Goal: Task Accomplishment & Management: Manage account settings

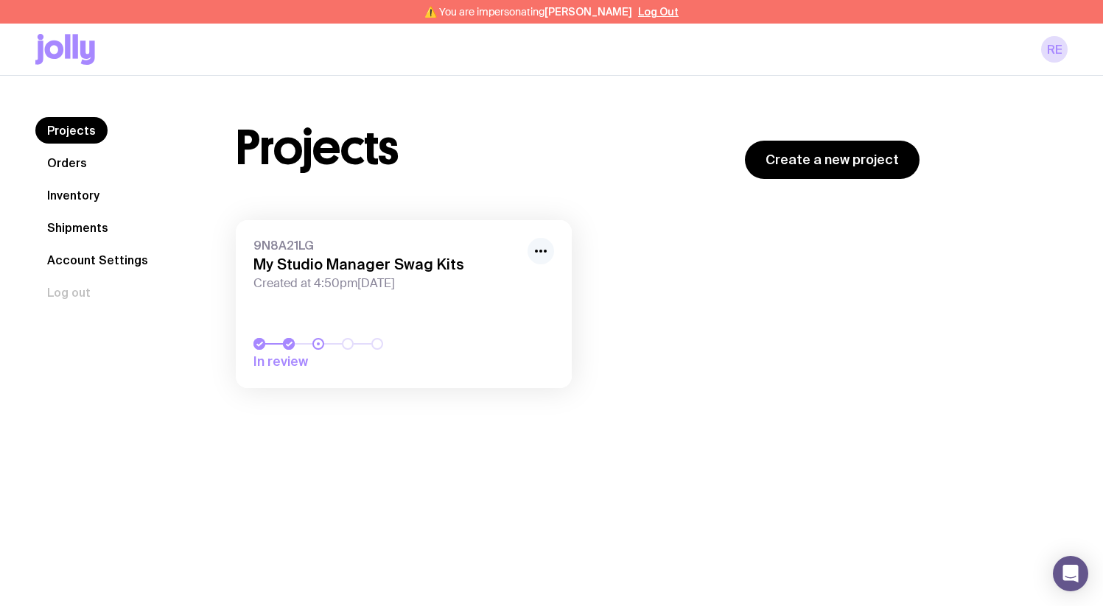
click at [545, 250] on circle "button" at bounding box center [545, 251] width 3 height 3
click at [502, 287] on button "Rename" at bounding box center [507, 283] width 71 height 15
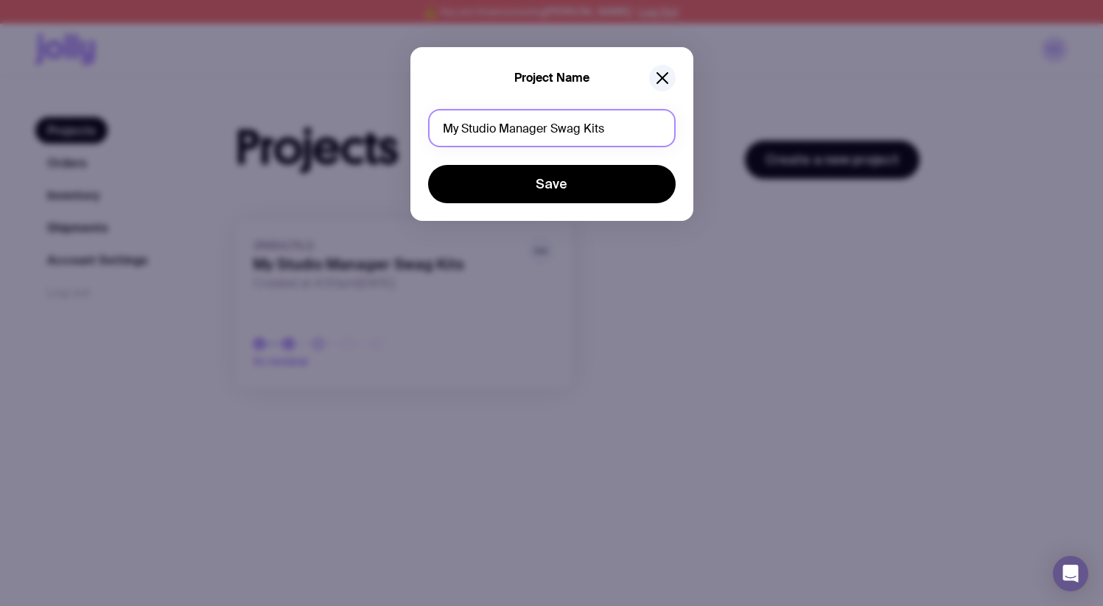
drag, startPoint x: 488, startPoint y: 129, endPoint x: 412, endPoint y: 128, distance: 75.9
click at [412, 128] on div "Project Name My Studio Manager Swag Kits Save" at bounding box center [551, 134] width 283 height 174
type input "Ascent Swag Packs"
click at [428, 165] on button "Save" at bounding box center [552, 184] width 248 height 38
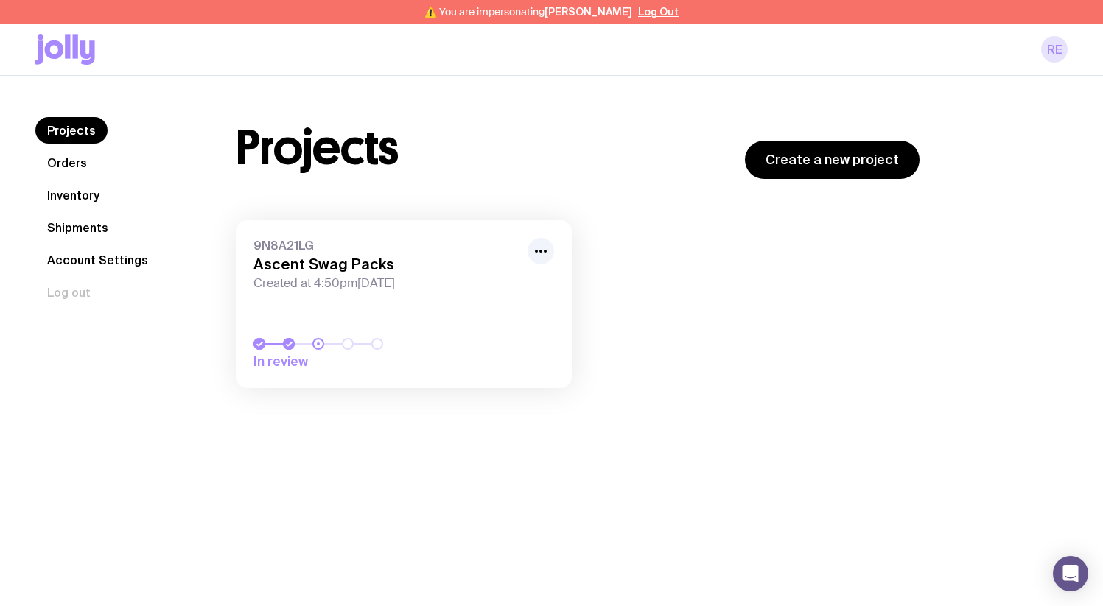
click at [1051, 48] on link "RE" at bounding box center [1054, 49] width 27 height 27
click at [1061, 34] on div "RE" at bounding box center [551, 50] width 1032 height 52
click at [1061, 52] on link "RE" at bounding box center [1054, 49] width 27 height 27
click at [73, 60] on icon at bounding box center [65, 49] width 60 height 31
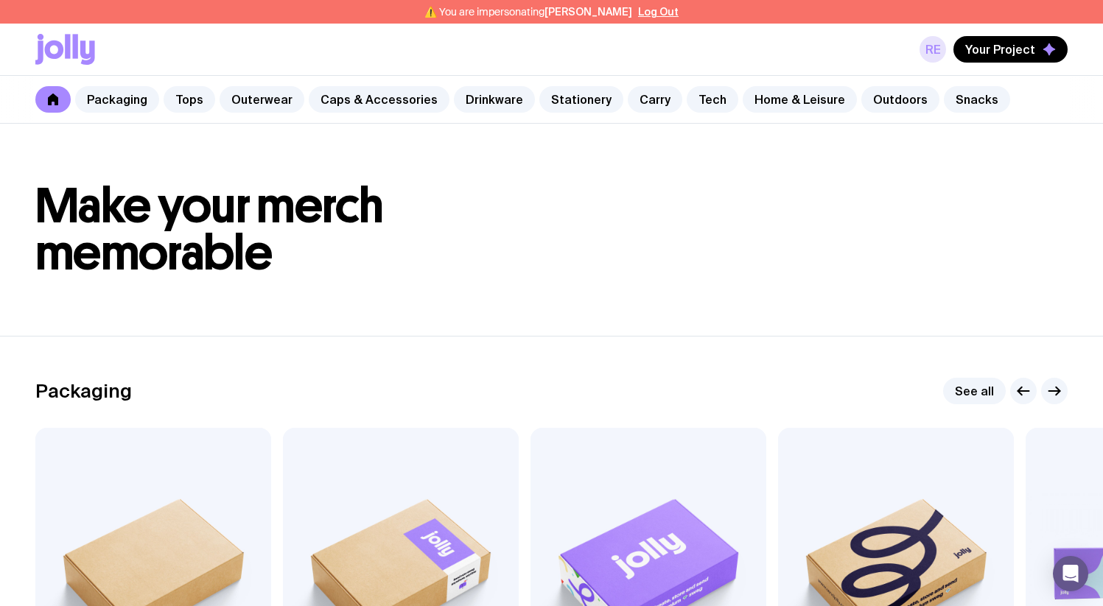
click at [929, 59] on link "RE" at bounding box center [932, 49] width 27 height 27
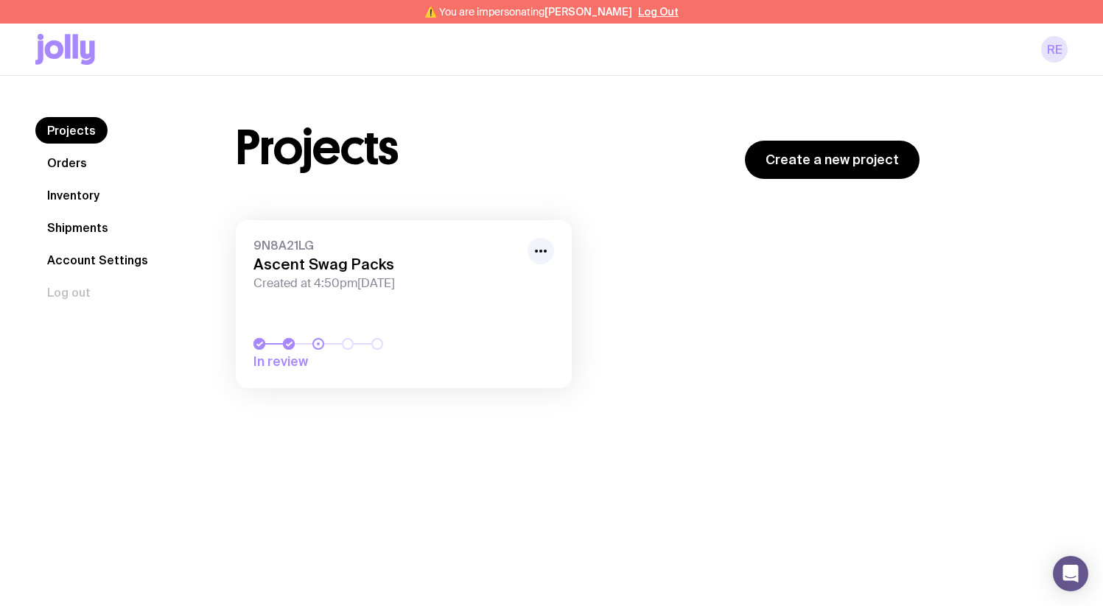
click at [1051, 53] on link "RE" at bounding box center [1054, 49] width 27 height 27
click at [642, 7] on button "Log Out" at bounding box center [658, 12] width 41 height 12
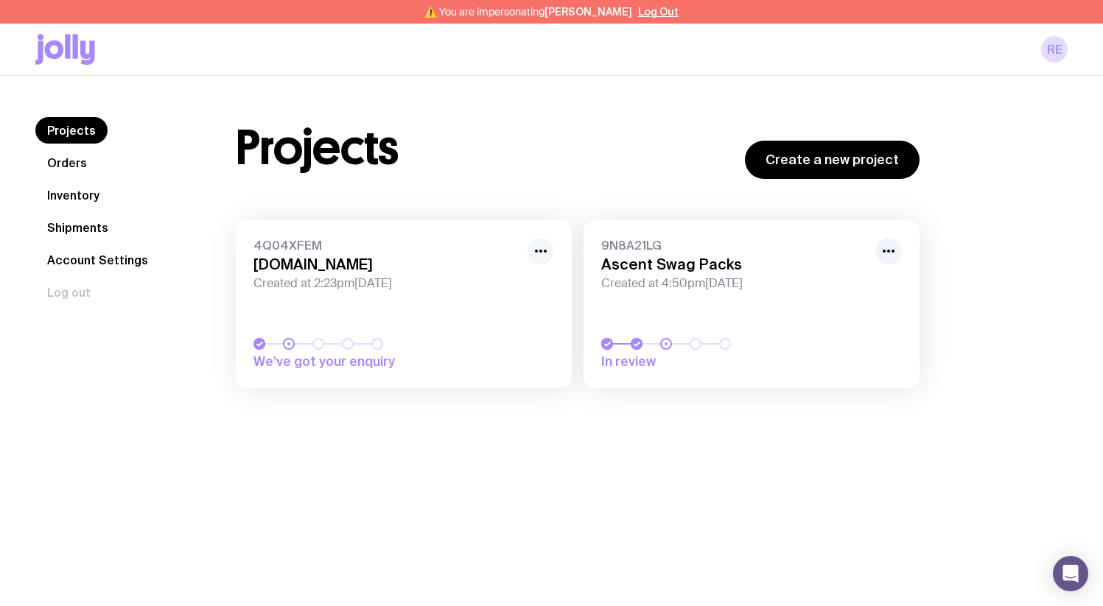
click at [541, 248] on icon "button" at bounding box center [541, 251] width 18 height 18
click at [510, 287] on button "Rename" at bounding box center [507, 283] width 71 height 15
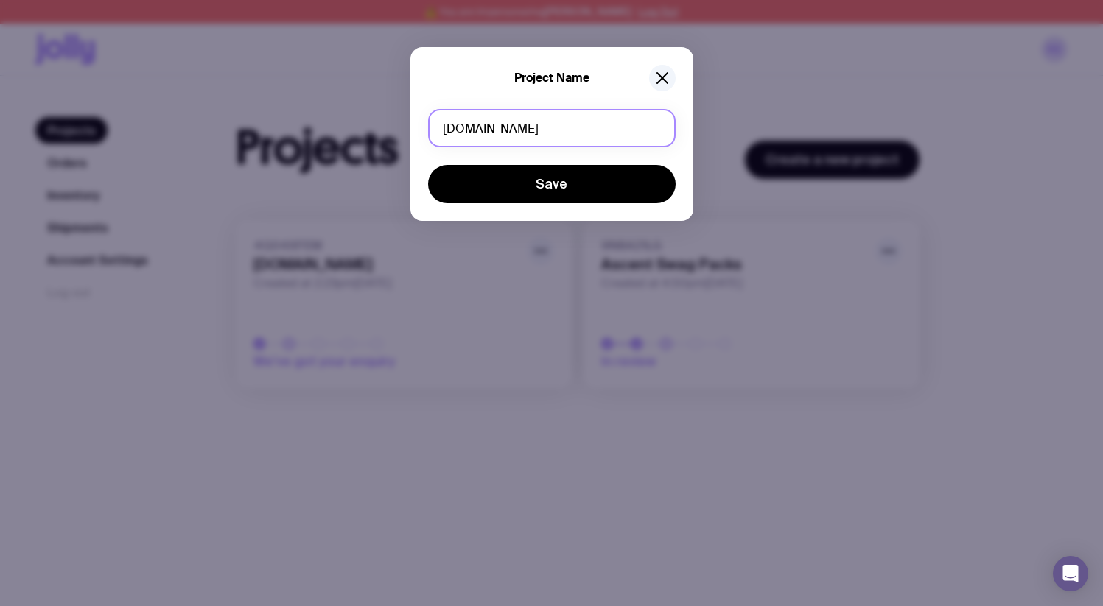
drag, startPoint x: 572, startPoint y: 134, endPoint x: 372, endPoint y: 131, distance: 199.7
click at [402, 130] on div "Project Name mystudiomanager.au Save" at bounding box center [551, 303] width 1103 height 606
type input "Growth Swag Packs"
click at [428, 165] on button "Save" at bounding box center [552, 184] width 248 height 38
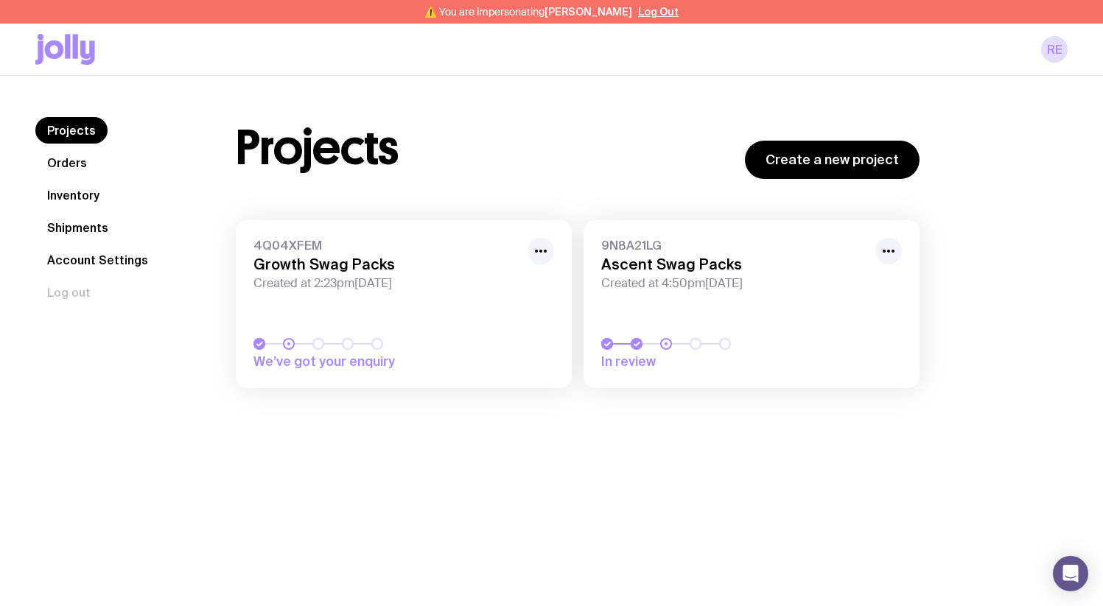
click at [644, 9] on button "Log Out" at bounding box center [658, 12] width 41 height 12
click at [491, 311] on link "4Q04XFEM Growth Swag Packs Created at 2:23pm, Thu 18th Sep 2025 Finalise your p…" at bounding box center [404, 304] width 336 height 168
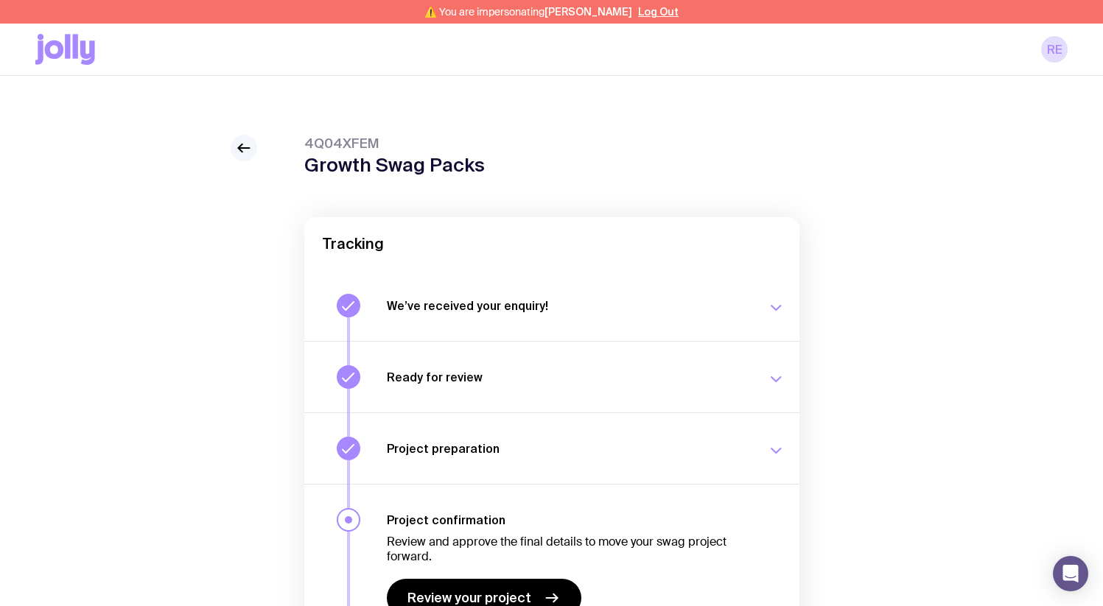
click at [248, 160] on link at bounding box center [244, 148] width 27 height 27
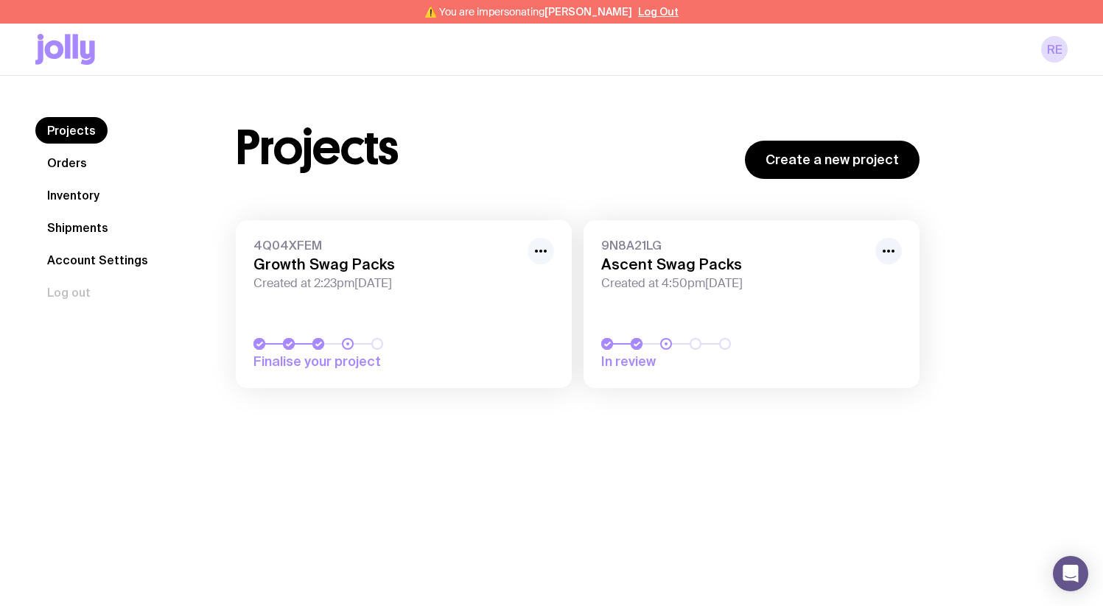
click at [539, 256] on icon "button" at bounding box center [541, 251] width 18 height 18
click at [413, 259] on h3 "Growth Swag Packs" at bounding box center [385, 265] width 265 height 18
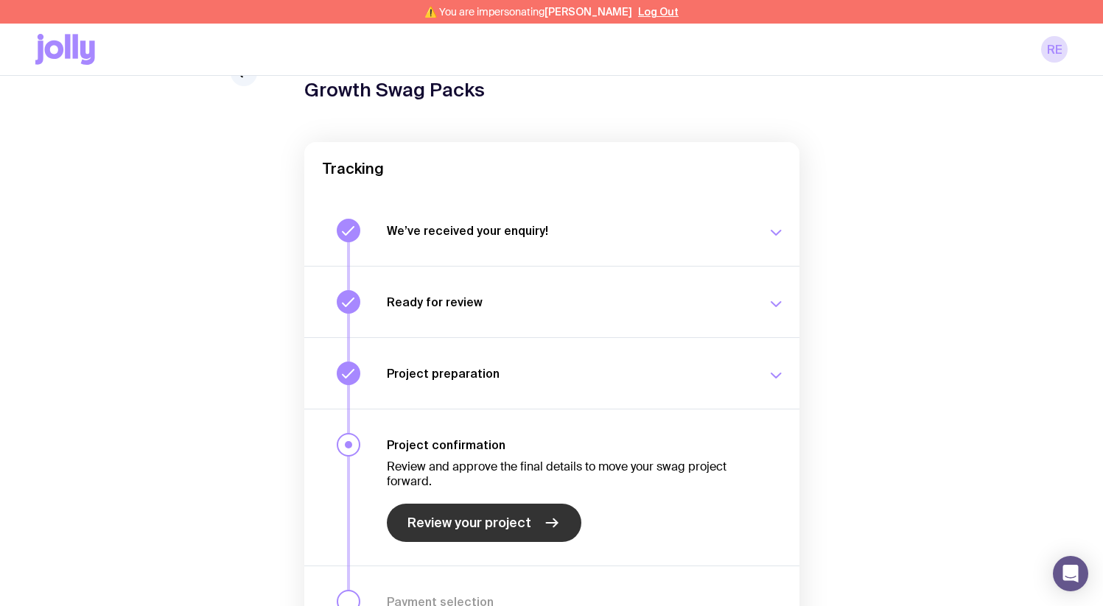
scroll to position [183, 0]
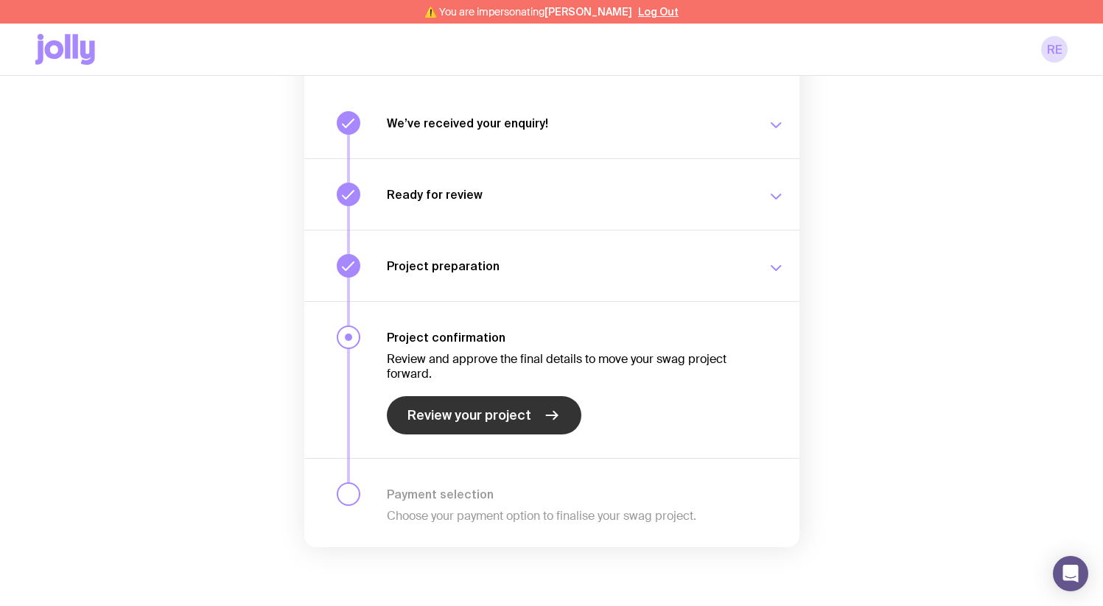
click at [479, 422] on span "Review your project" at bounding box center [469, 416] width 124 height 18
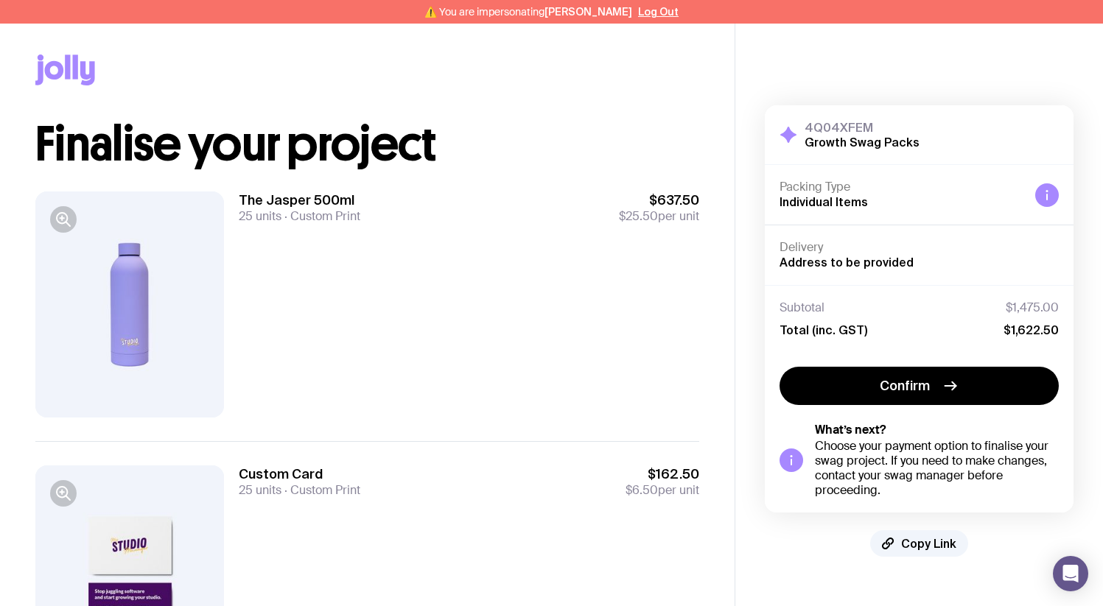
scroll to position [6, 0]
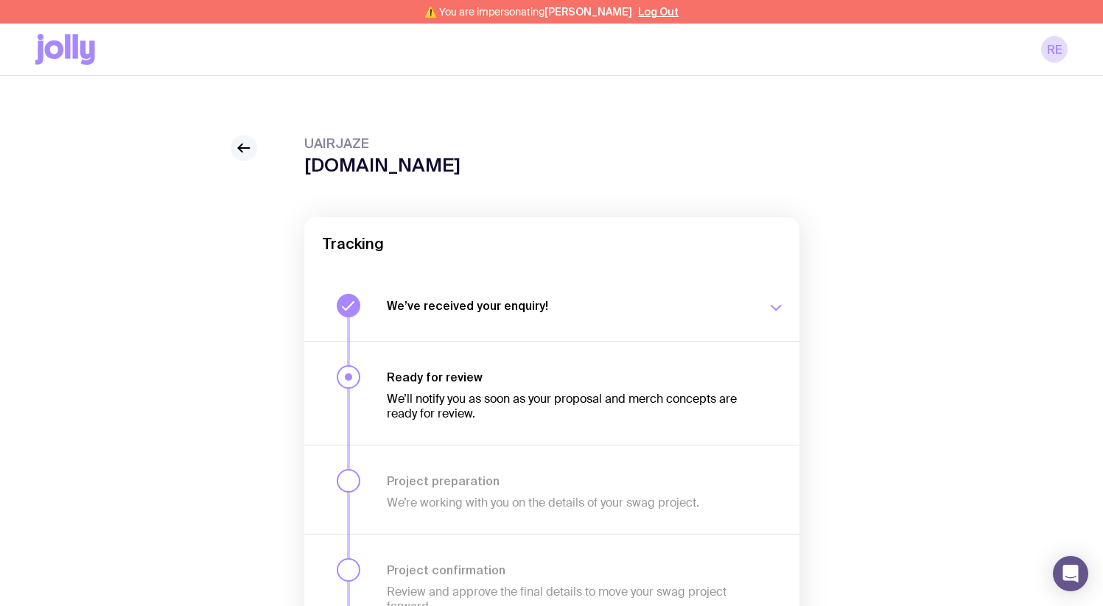
click at [231, 153] on link at bounding box center [244, 148] width 27 height 27
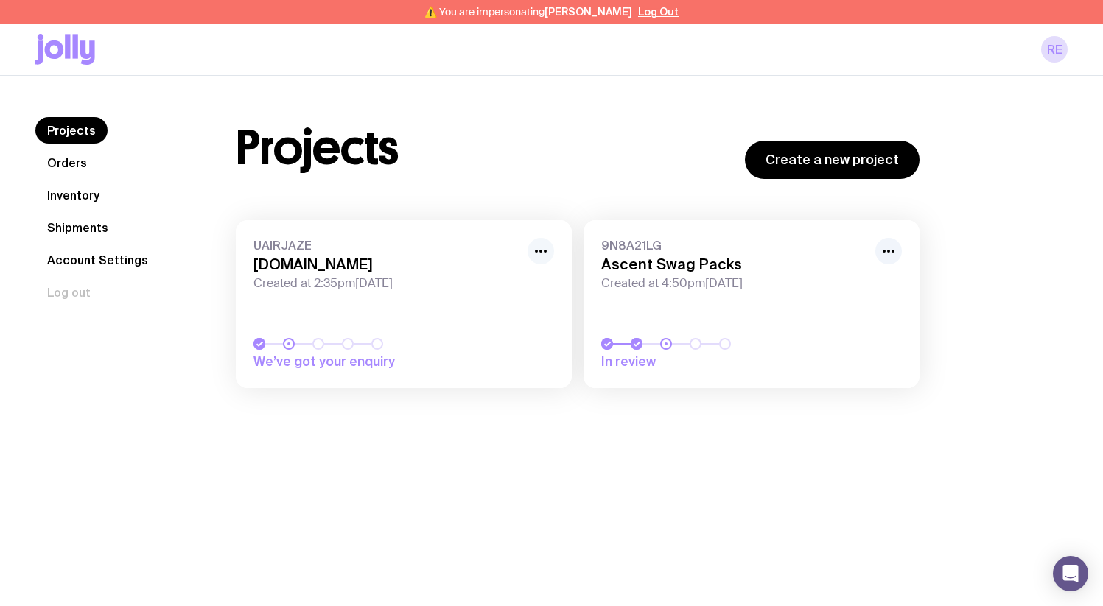
click at [535, 242] on button "button" at bounding box center [541, 251] width 27 height 27
click at [488, 283] on button "Rename" at bounding box center [507, 283] width 71 height 15
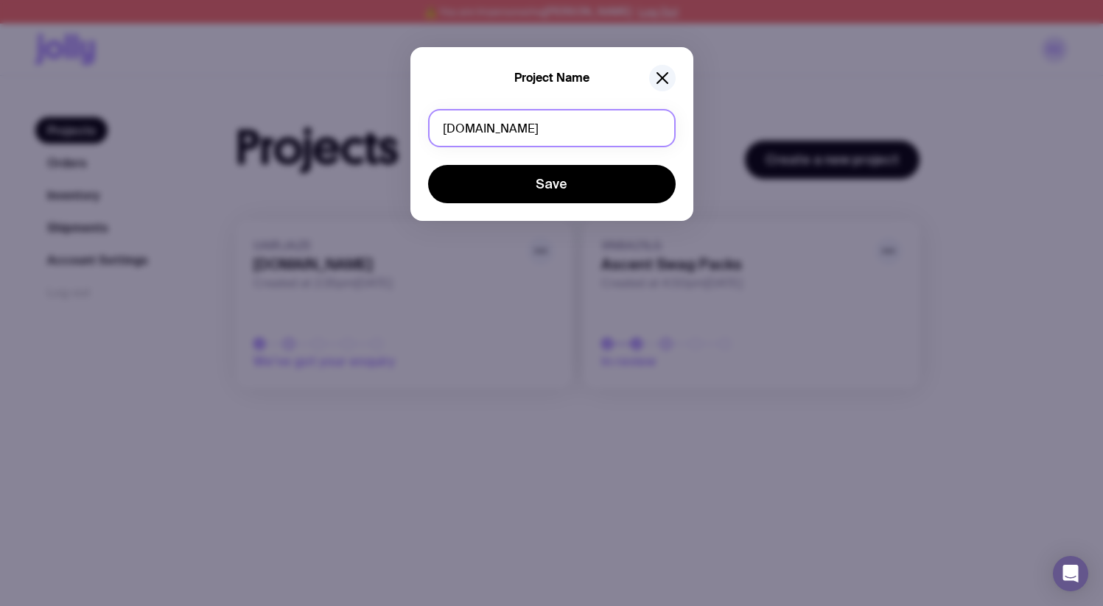
drag, startPoint x: 589, startPoint y: 119, endPoint x: 385, endPoint y: 133, distance: 204.6
click at [387, 133] on div "Project Name mystudiomanager.au Save" at bounding box center [551, 303] width 1103 height 606
type input "Growth Swag Packs"
click at [428, 165] on button "Save" at bounding box center [552, 184] width 248 height 38
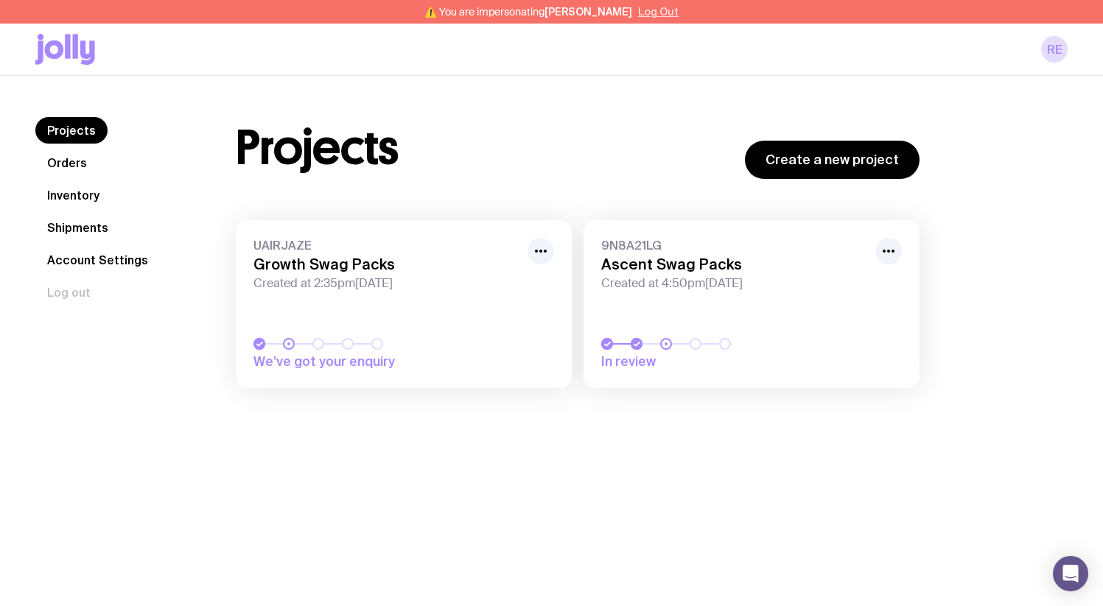
click at [638, 13] on button "Log Out" at bounding box center [658, 12] width 41 height 12
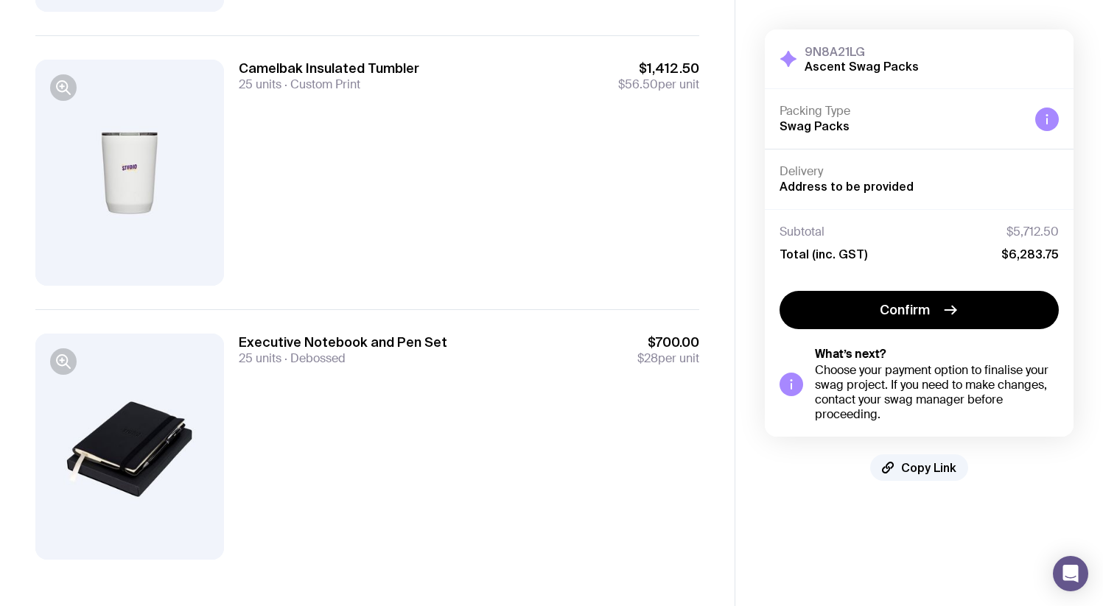
scroll to position [1490, 0]
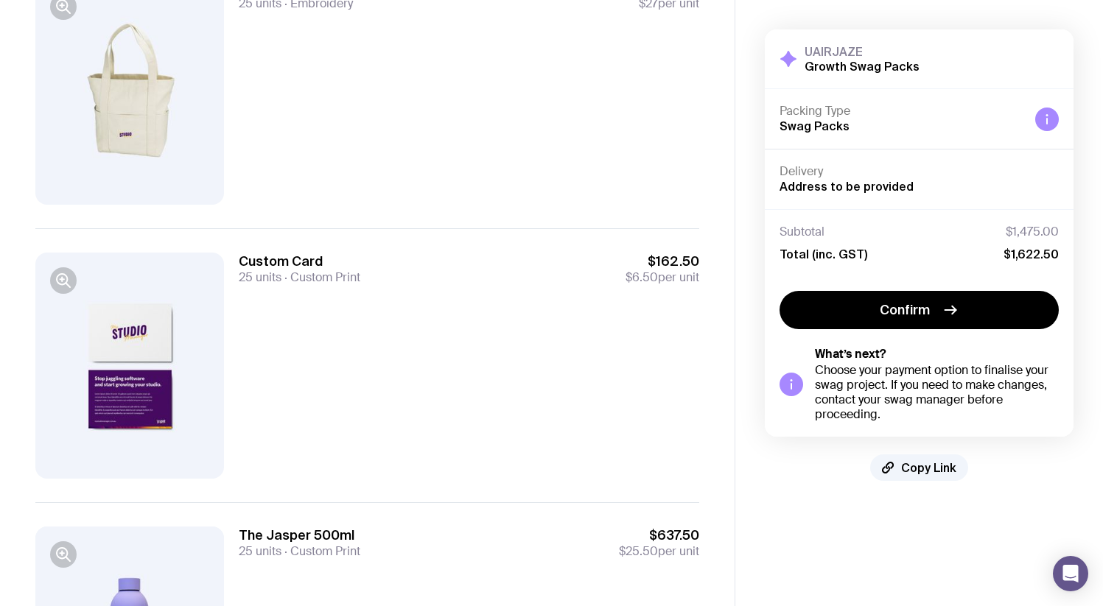
scroll to position [393, 0]
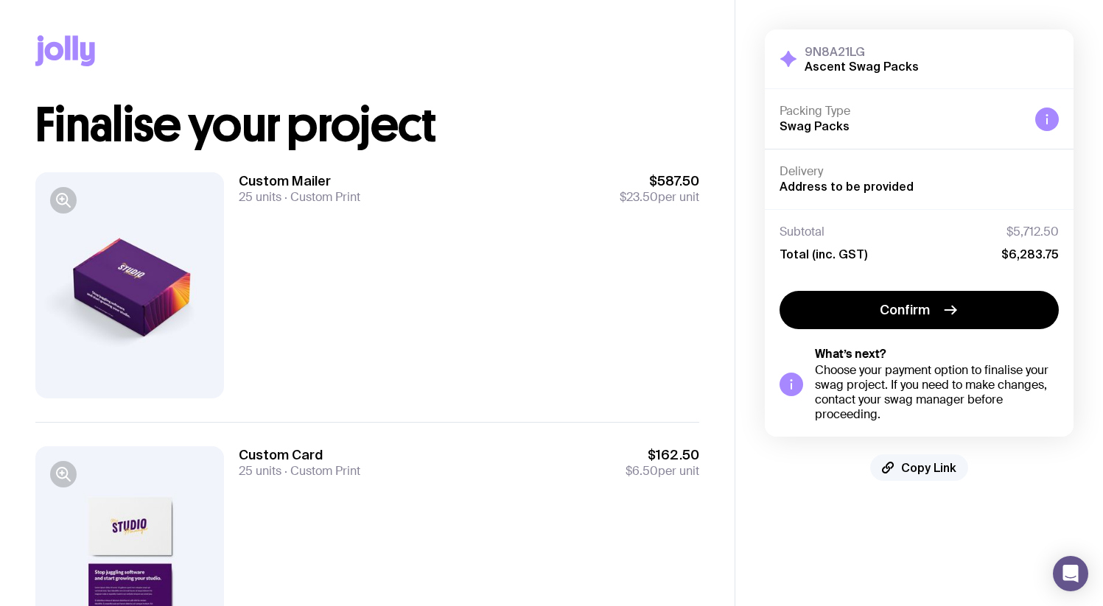
click at [929, 476] on button "Copy Link" at bounding box center [919, 468] width 98 height 27
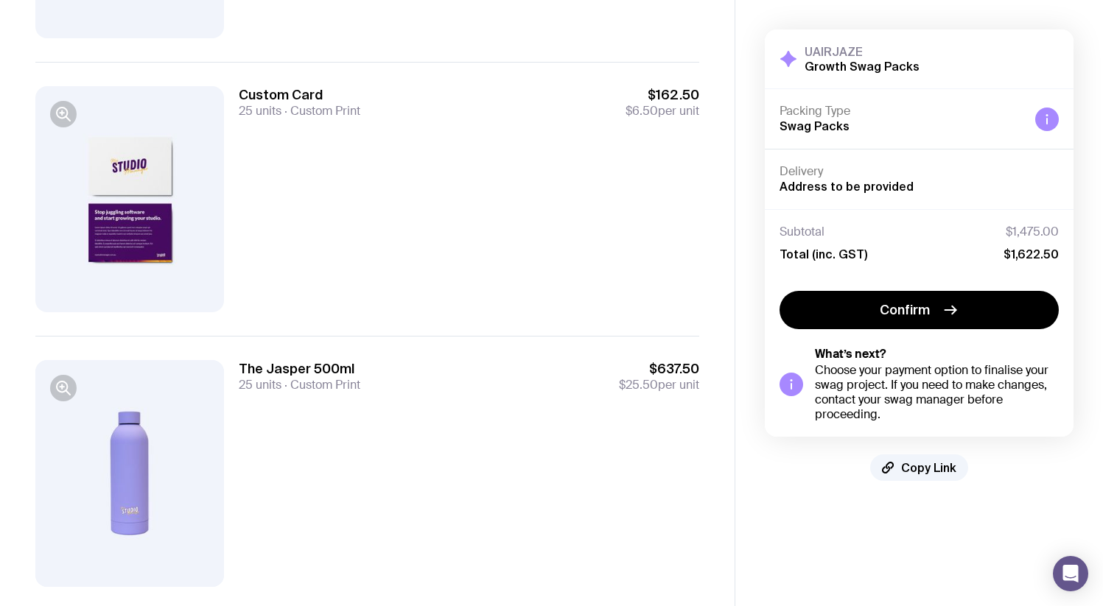
scroll to position [366, 0]
